Goal: Information Seeking & Learning: Learn about a topic

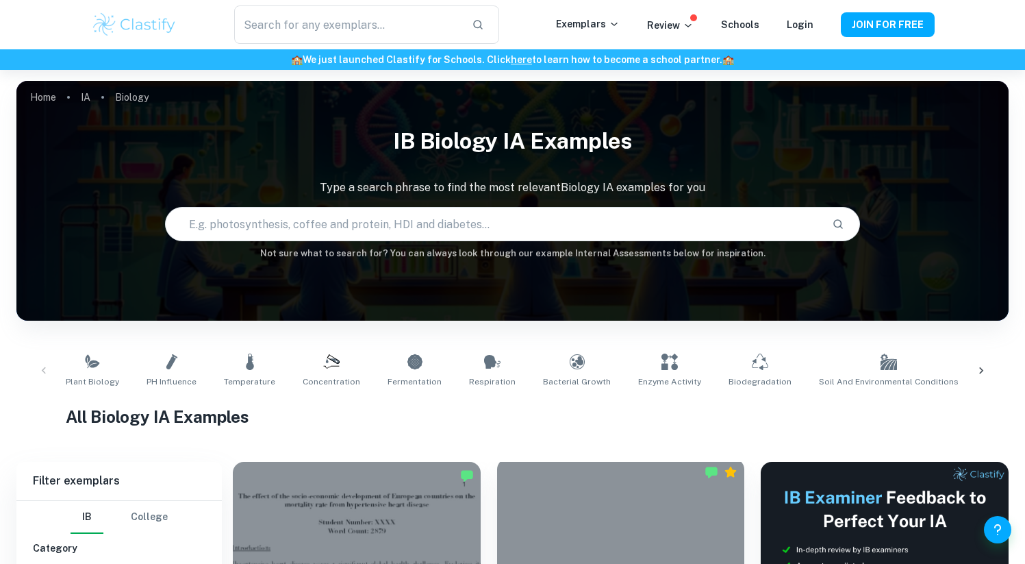
scroll to position [235, 0]
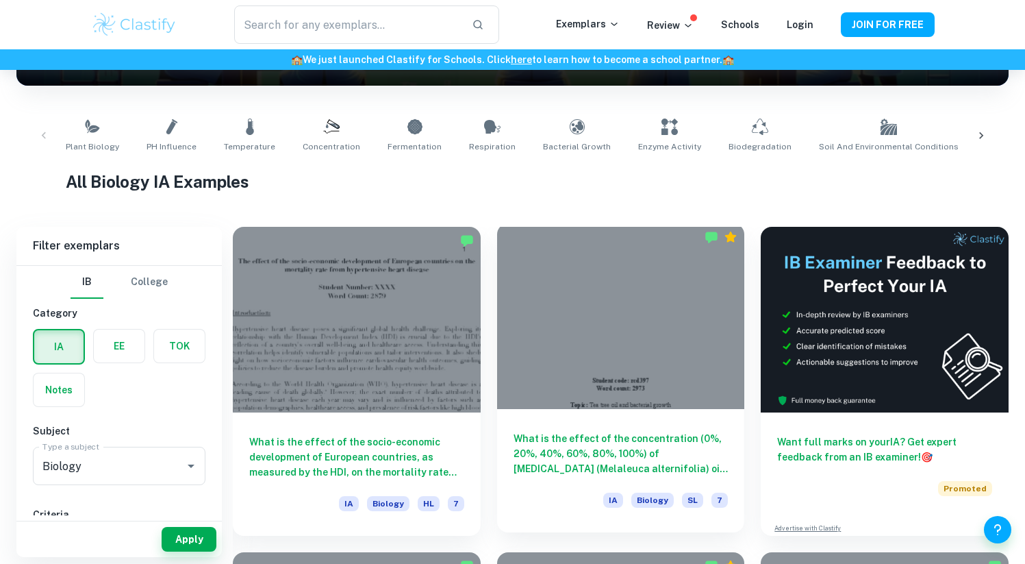
click at [637, 336] on div at bounding box center [621, 316] width 248 height 186
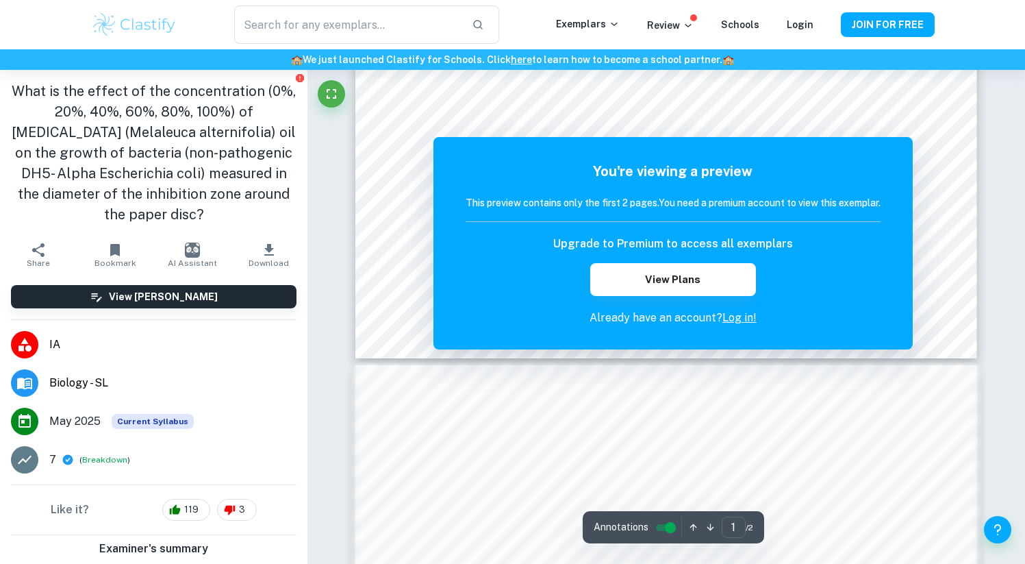
scroll to position [433, 0]
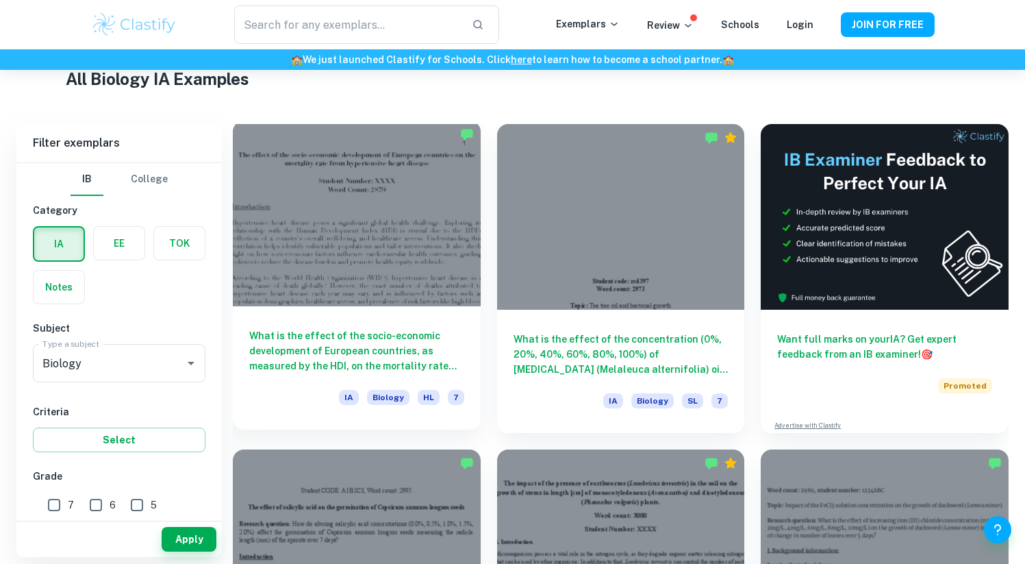
scroll to position [339, 0]
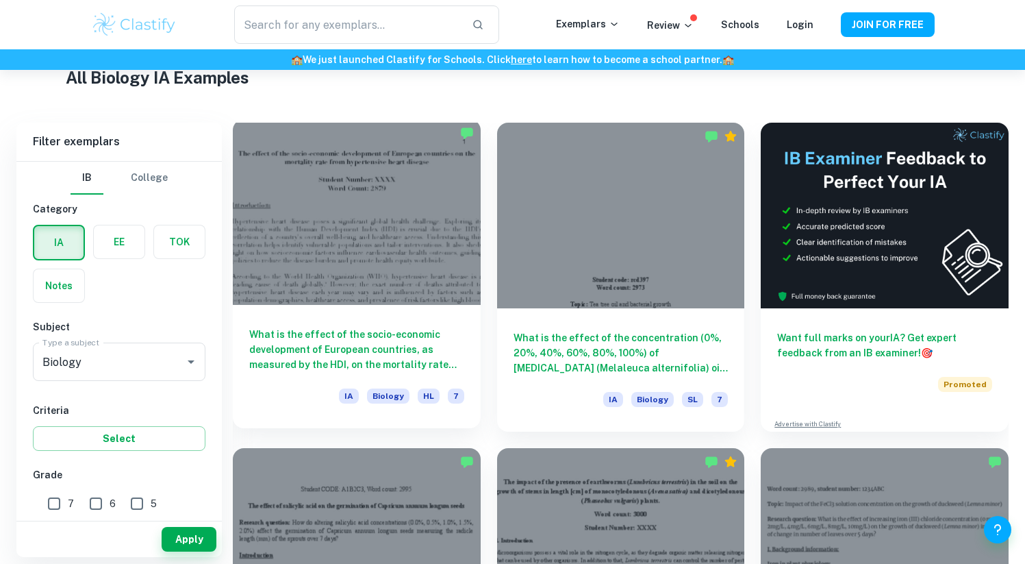
click at [357, 264] on div at bounding box center [357, 212] width 248 height 186
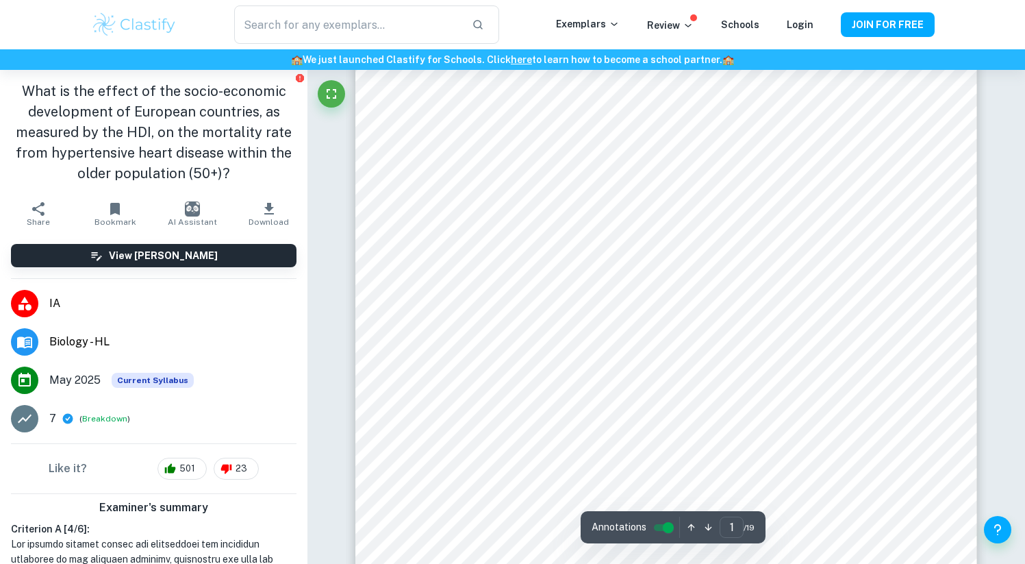
scroll to position [136, 0]
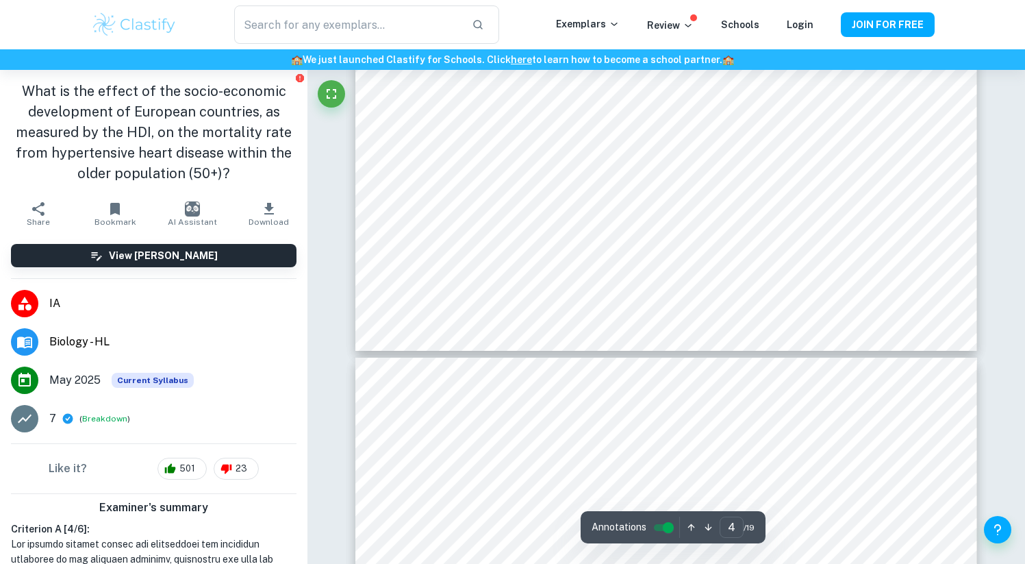
type input "5"
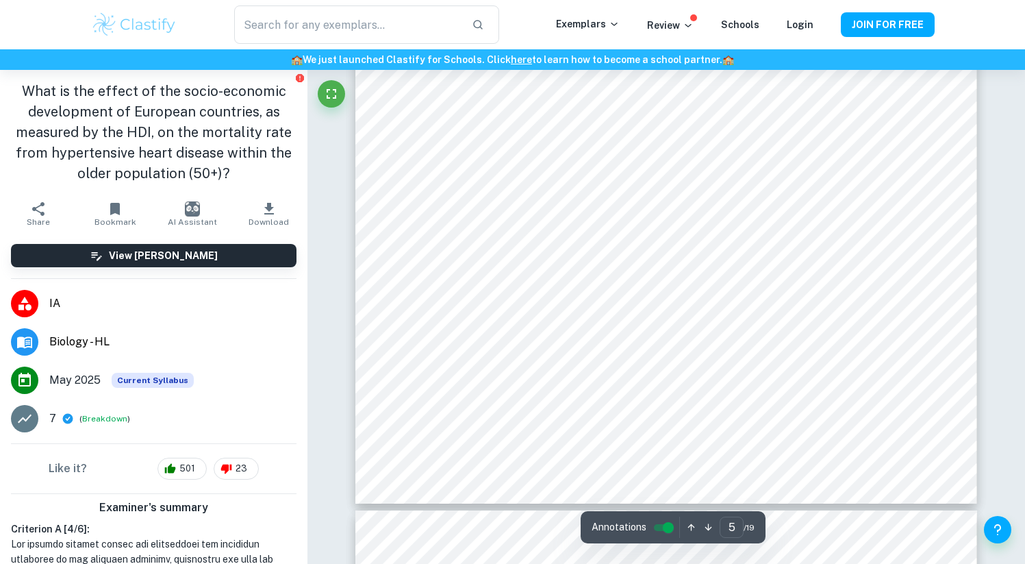
scroll to position [4232, 0]
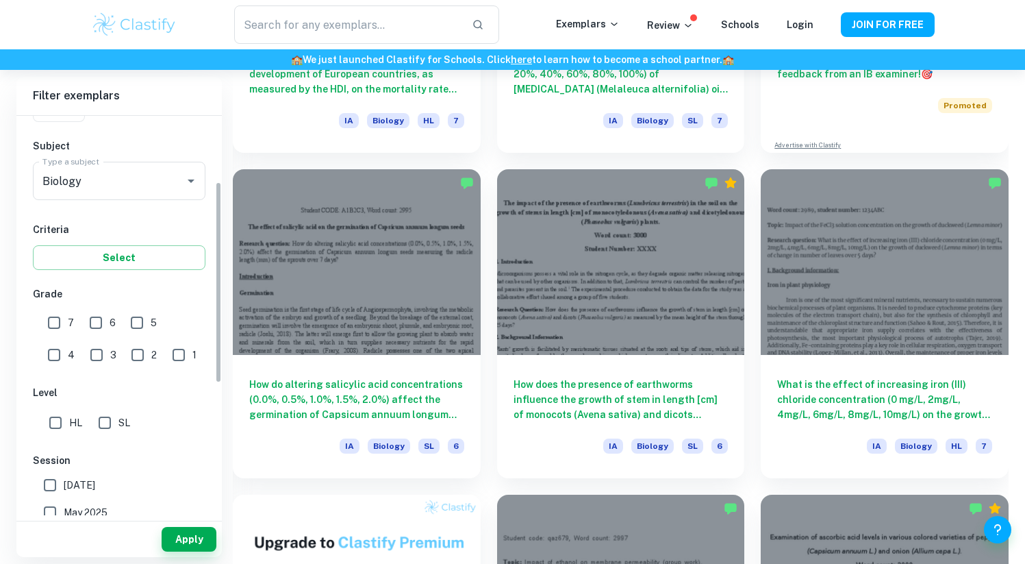
scroll to position [186, 0]
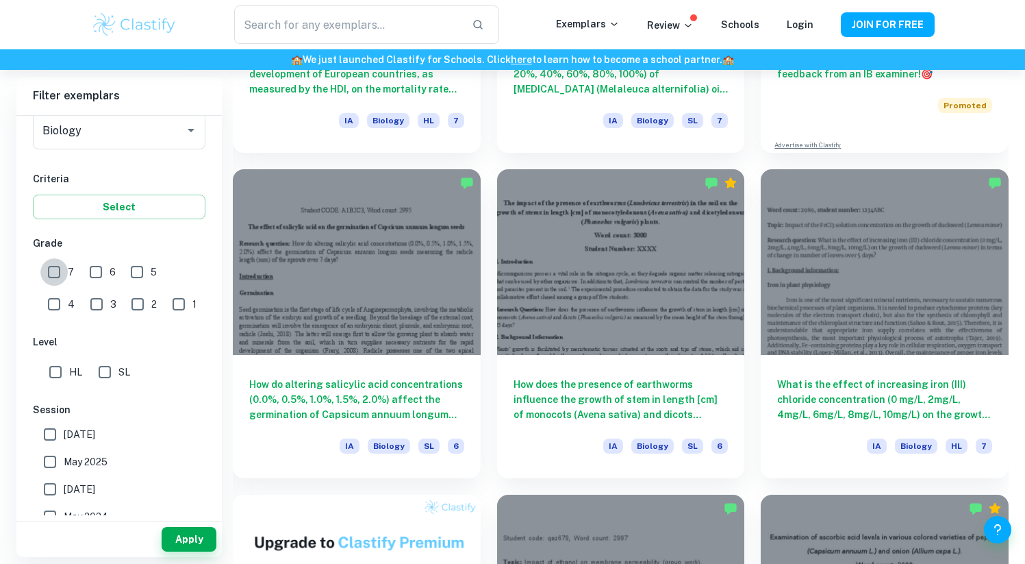
click at [59, 275] on input "7" at bounding box center [53, 271] width 27 height 27
checkbox input "true"
click at [93, 275] on input "6" at bounding box center [95, 271] width 27 height 27
checkbox input "true"
click at [103, 370] on input "SL" at bounding box center [104, 371] width 27 height 27
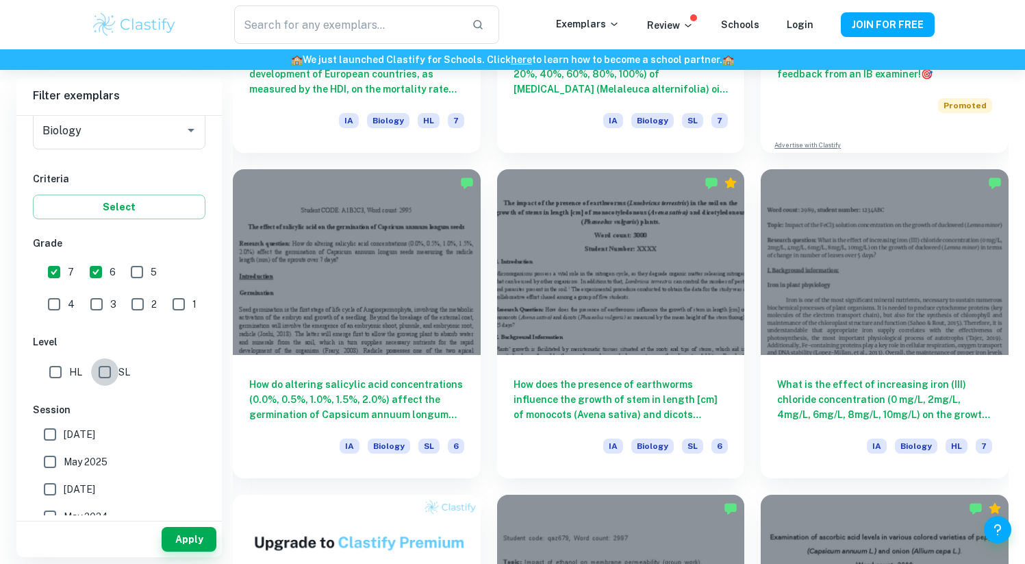
checkbox input "true"
click at [186, 527] on button "Apply" at bounding box center [189, 539] width 55 height 25
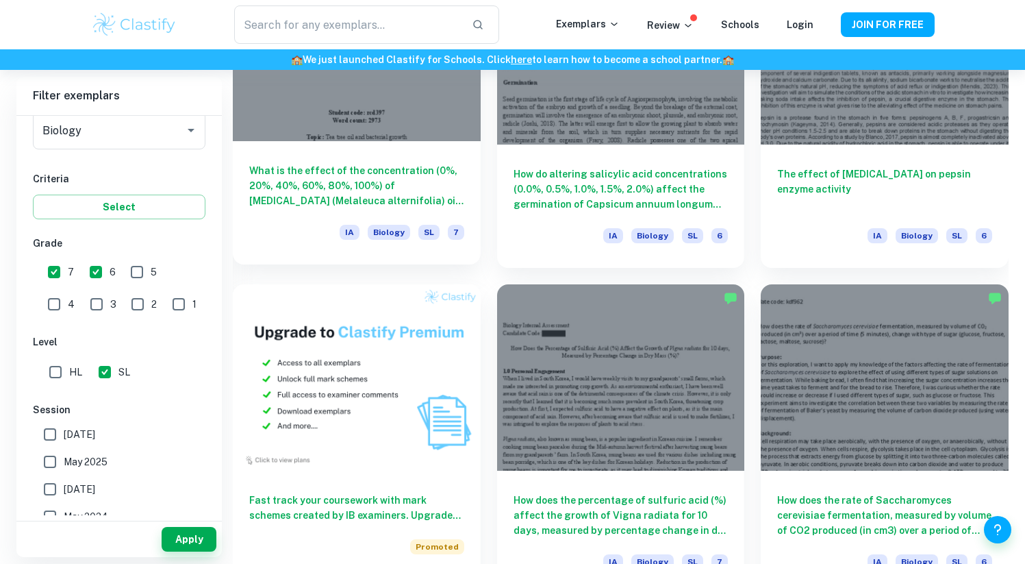
scroll to position [831, 0]
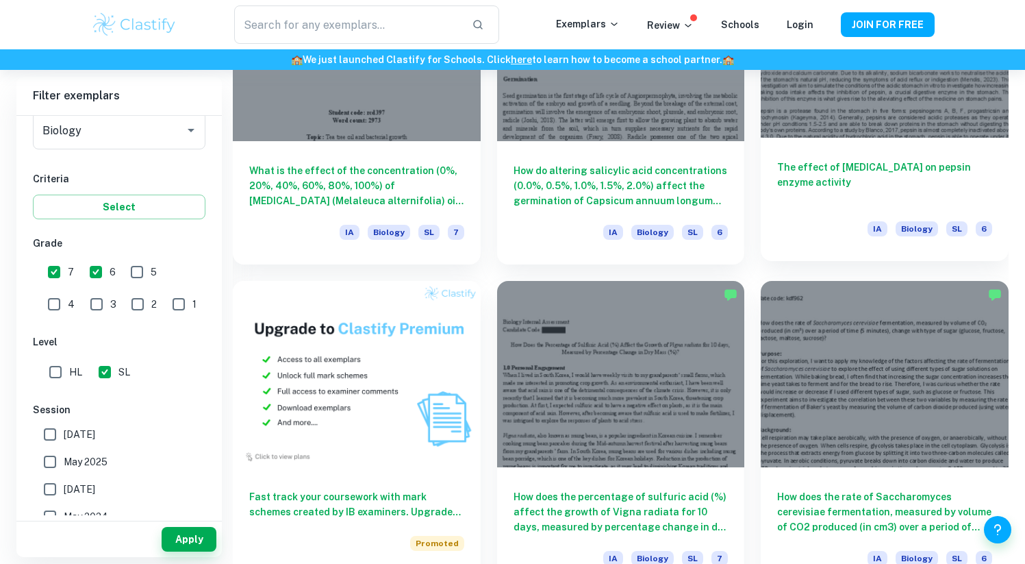
click at [968, 187] on h6 "The effect of [MEDICAL_DATA] on pepsin enzyme activity" at bounding box center [884, 182] width 215 height 45
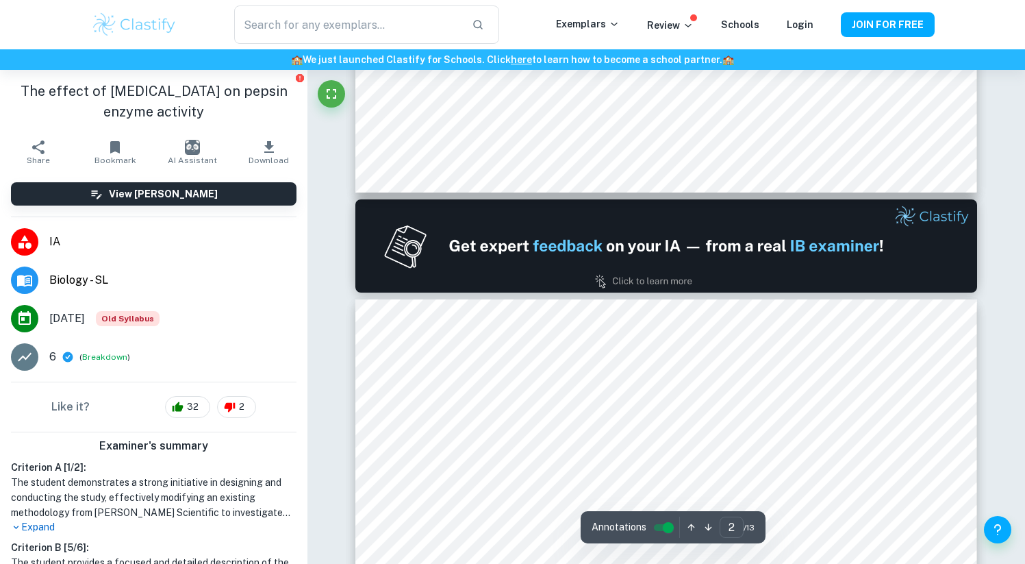
type input "1"
